Goal: Find contact information: Find contact information

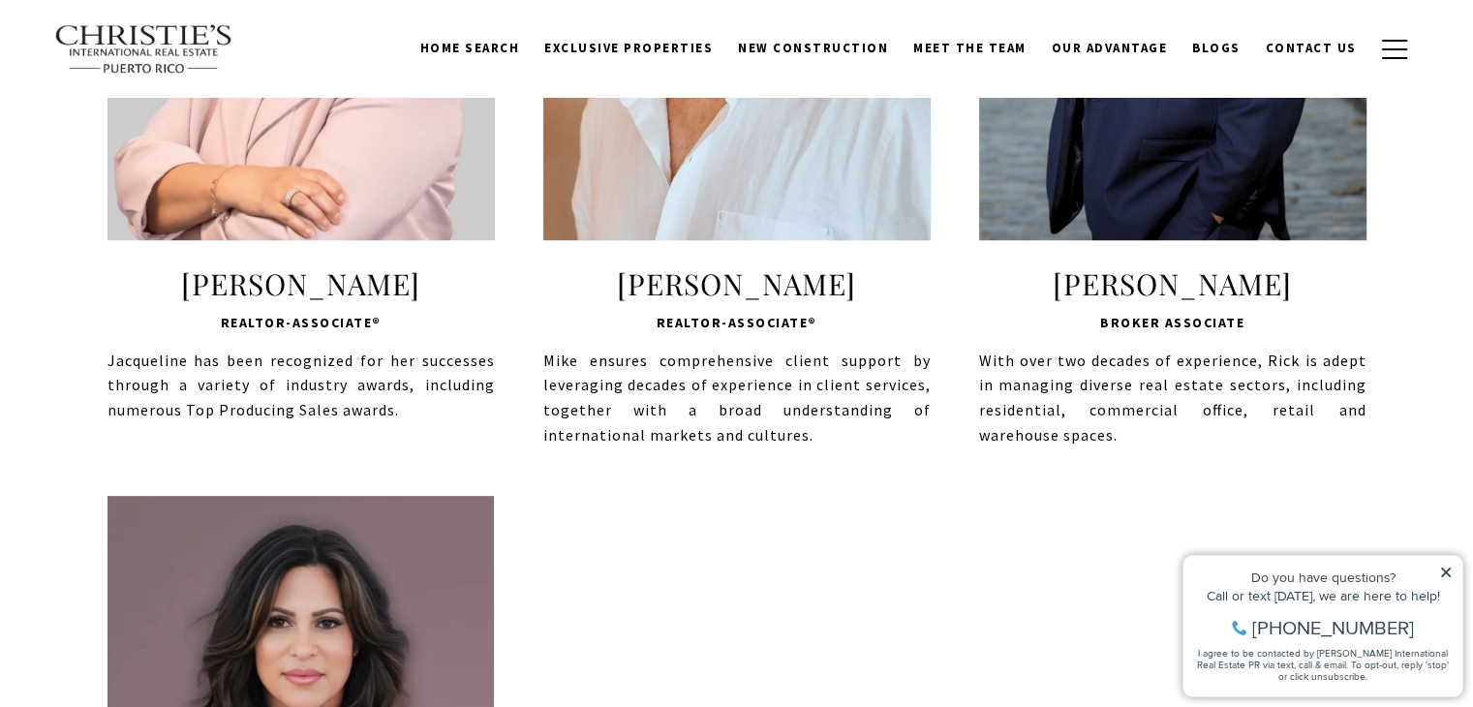
scroll to position [1026, 0]
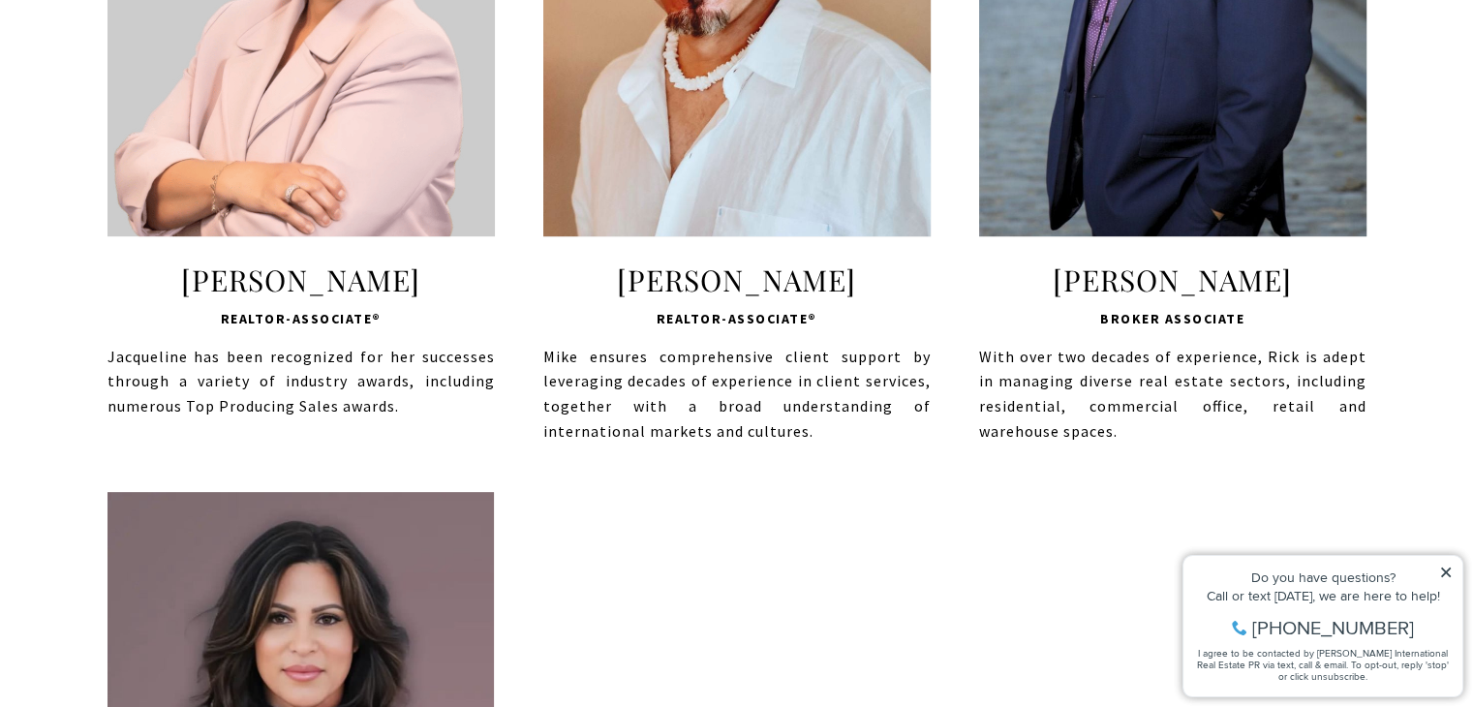
click at [1445, 572] on icon at bounding box center [1446, 572] width 10 height 10
click at [1189, 307] on span "Broker Associate" at bounding box center [1172, 318] width 387 height 23
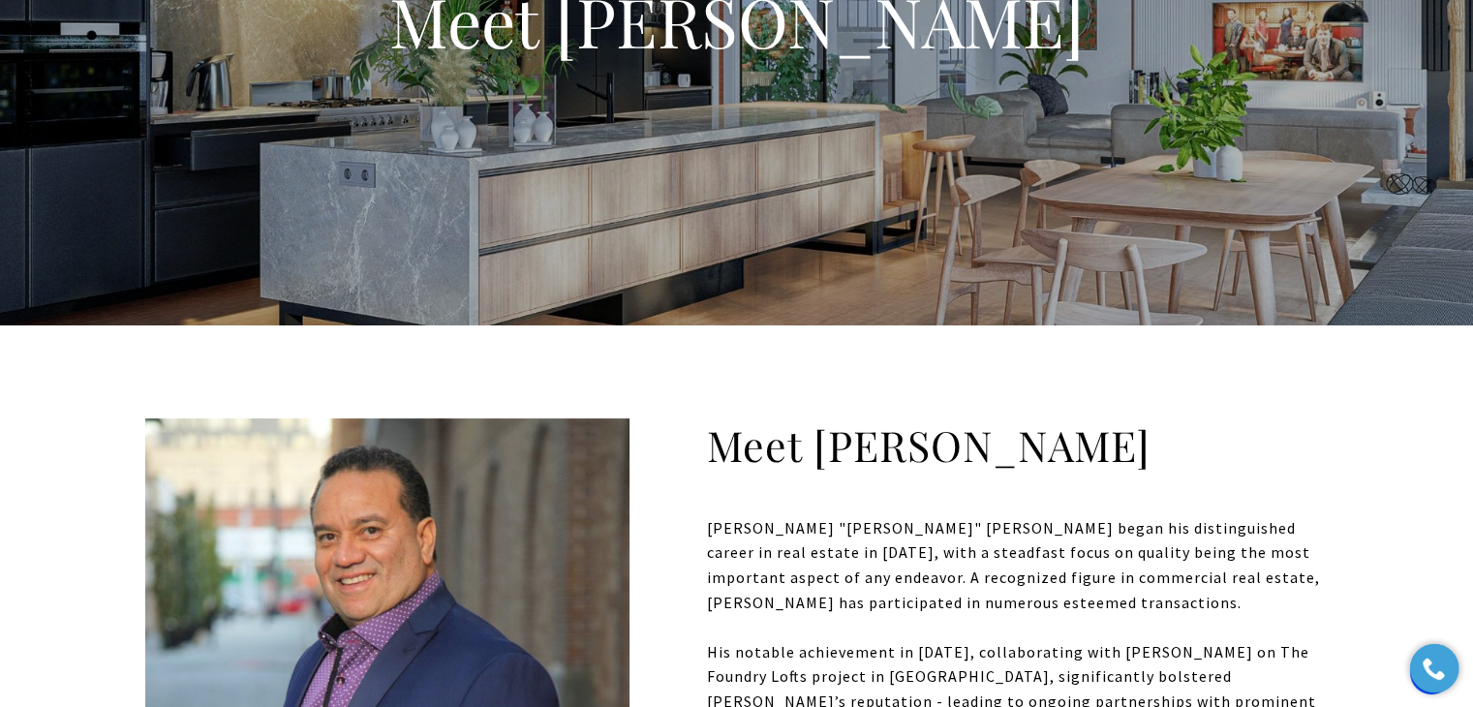
scroll to position [258, 0]
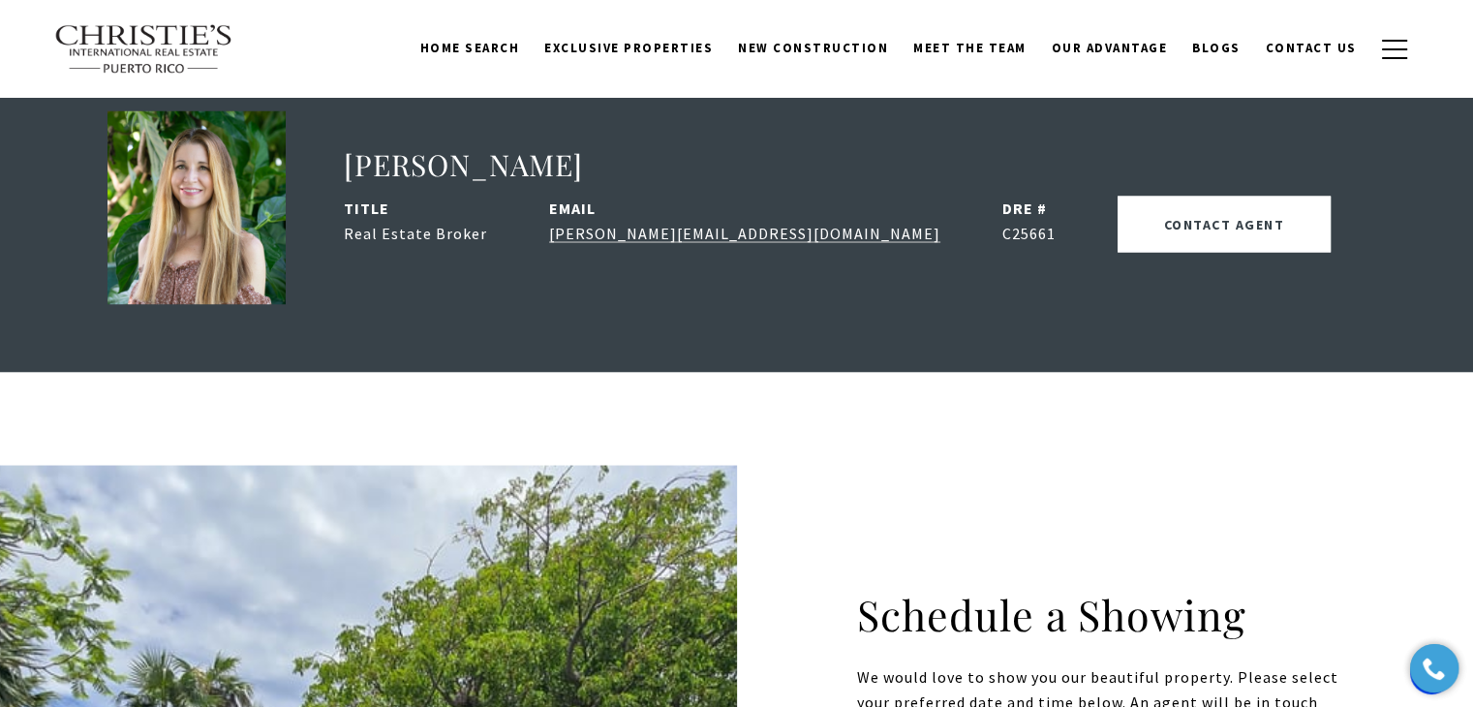
scroll to position [3561, 0]
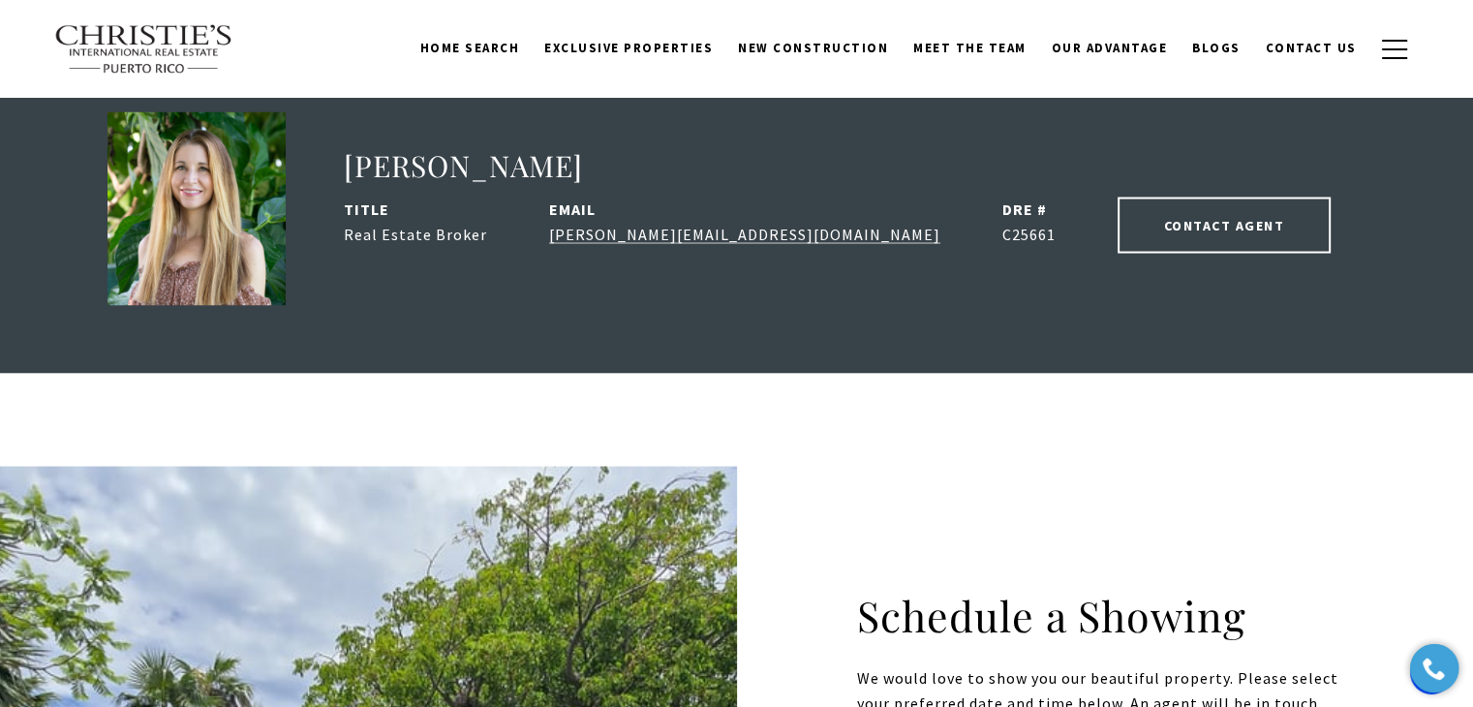
click at [1117, 197] on button "CONTACT AGENT" at bounding box center [1224, 225] width 214 height 56
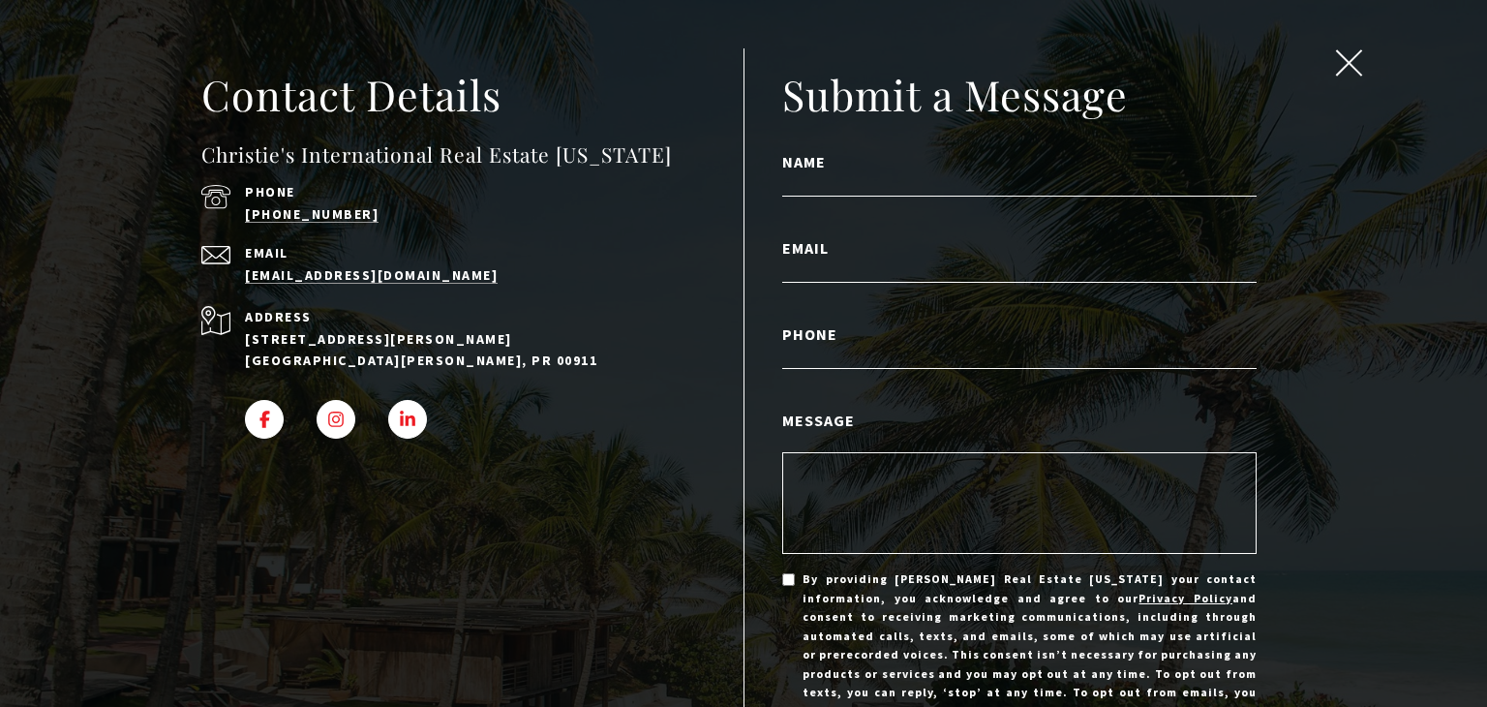
click at [1337, 61] on span "close modal" at bounding box center [1349, 62] width 25 height 25
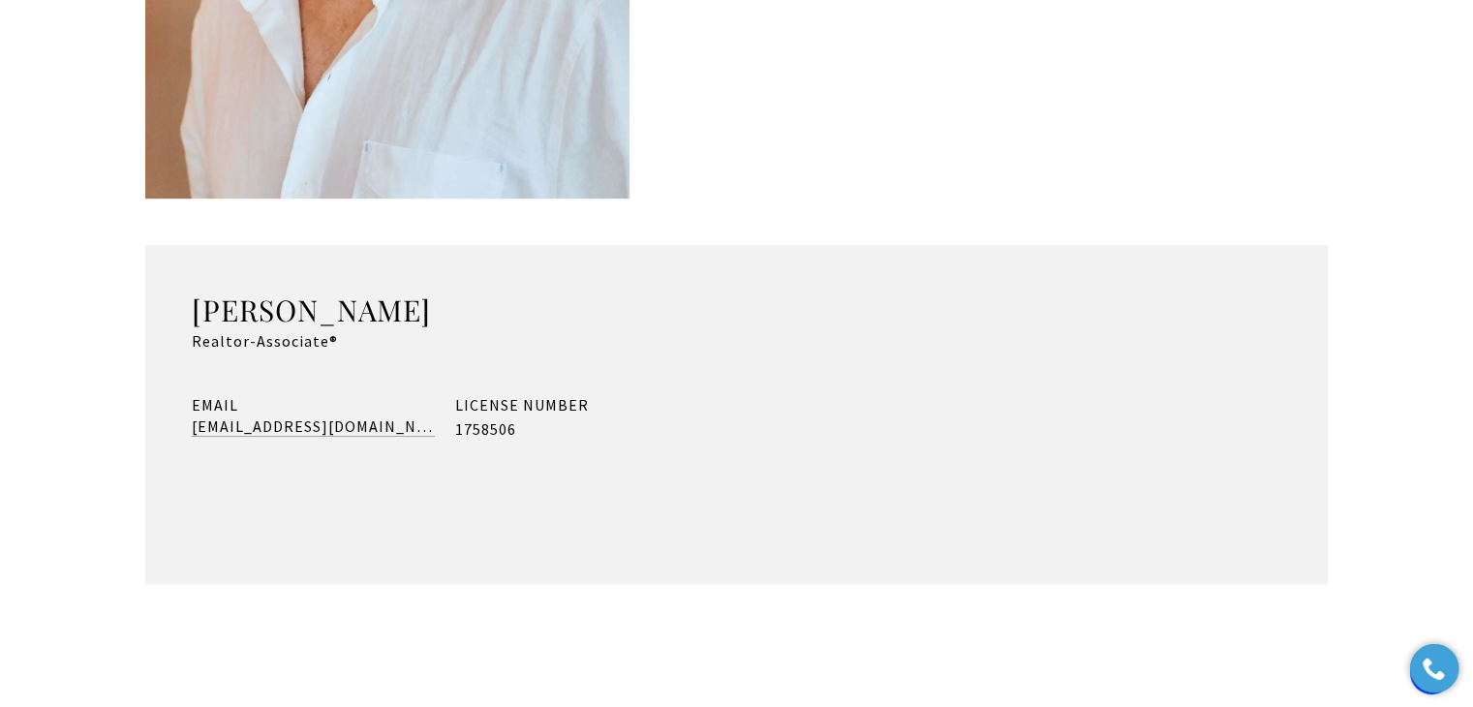
scroll to position [1189, 0]
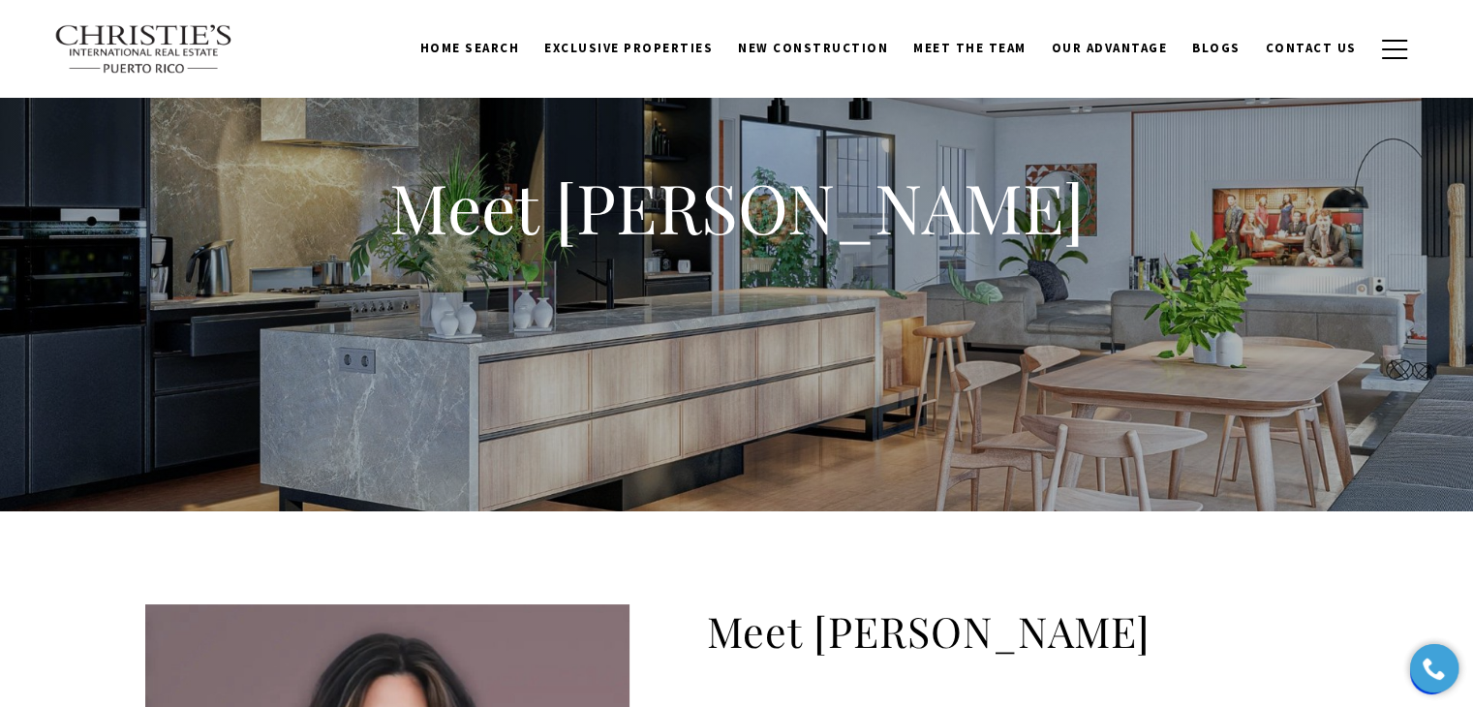
scroll to position [25, 0]
